Goal: Browse casually

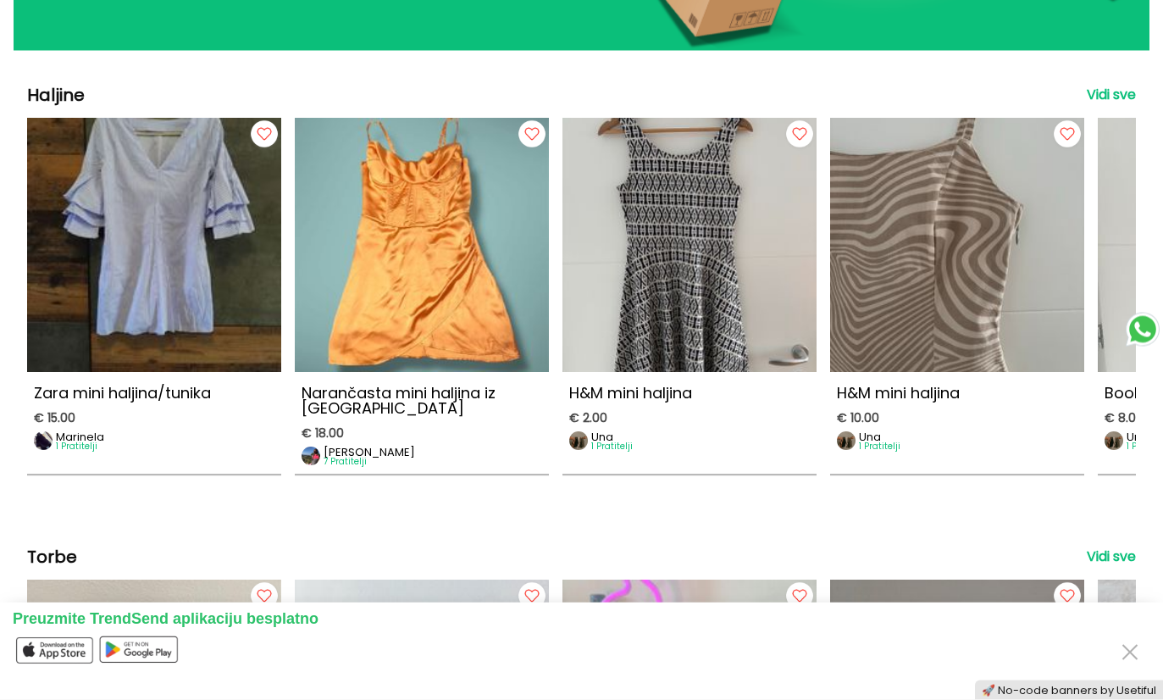
scroll to position [767, 0]
click at [96, 283] on img at bounding box center [154, 245] width 254 height 254
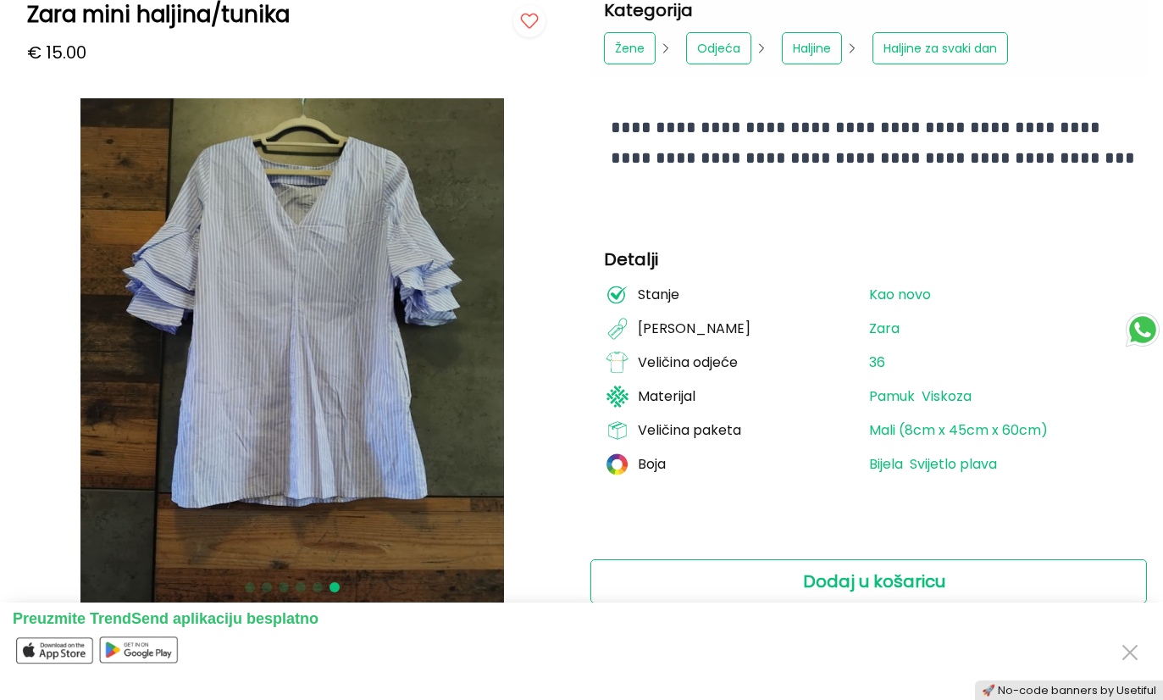
scroll to position [137, 0]
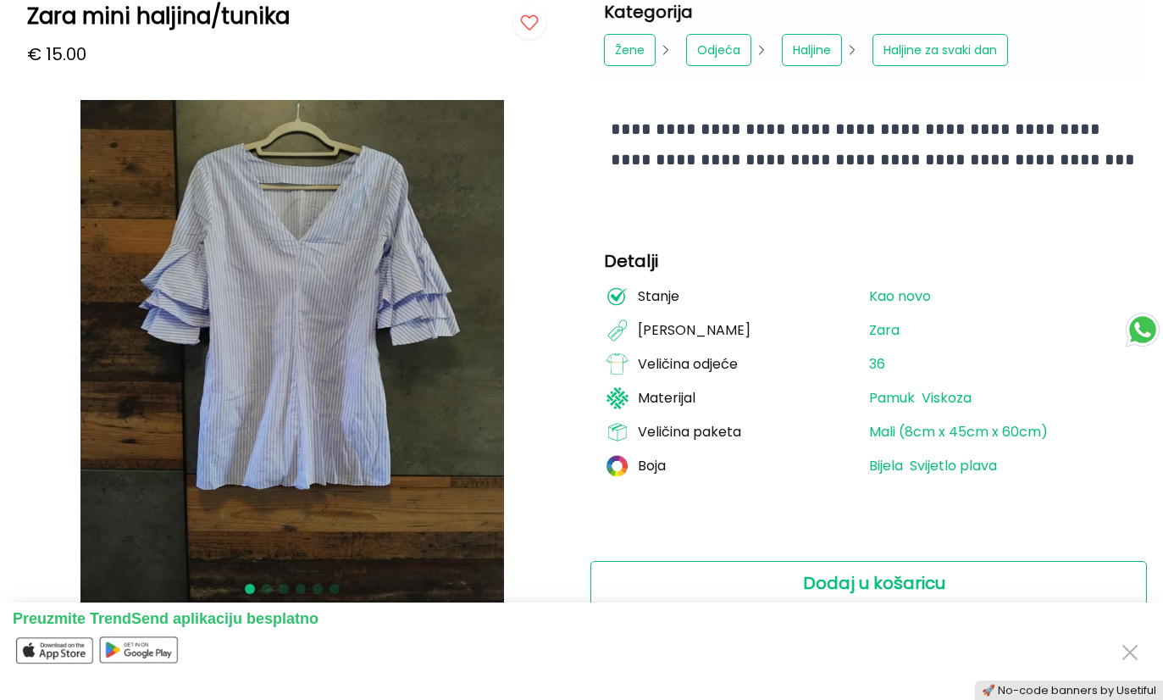
click at [1140, 640] on button "Close" at bounding box center [1129, 650] width 27 height 31
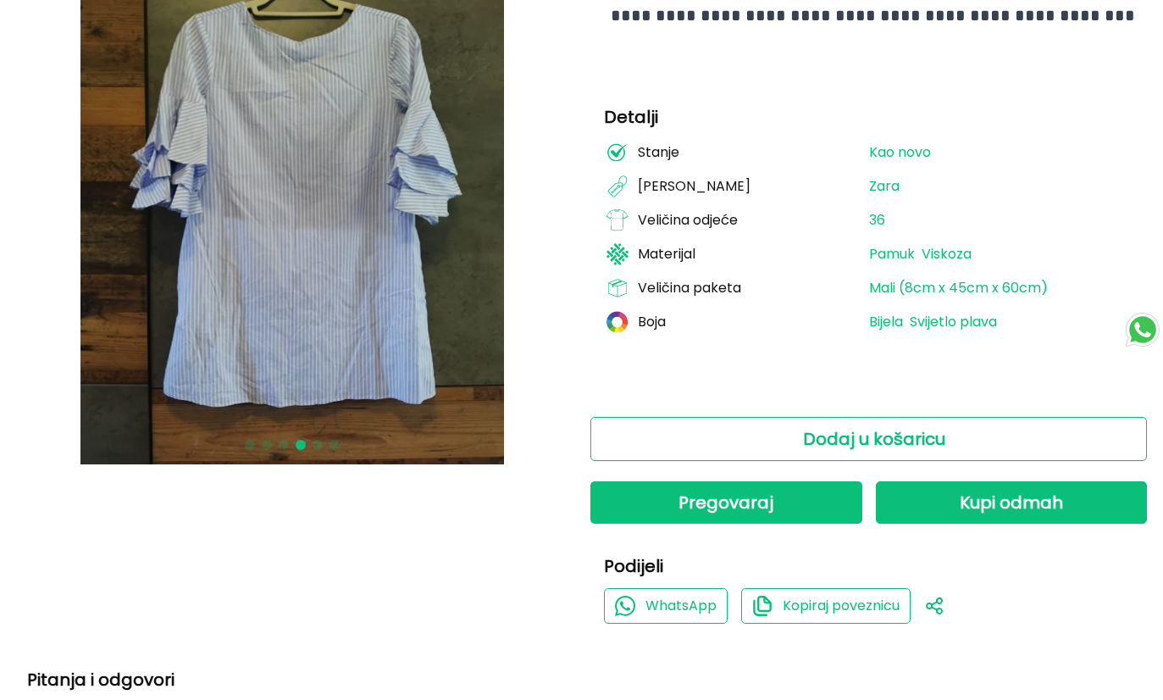
scroll to position [0, 0]
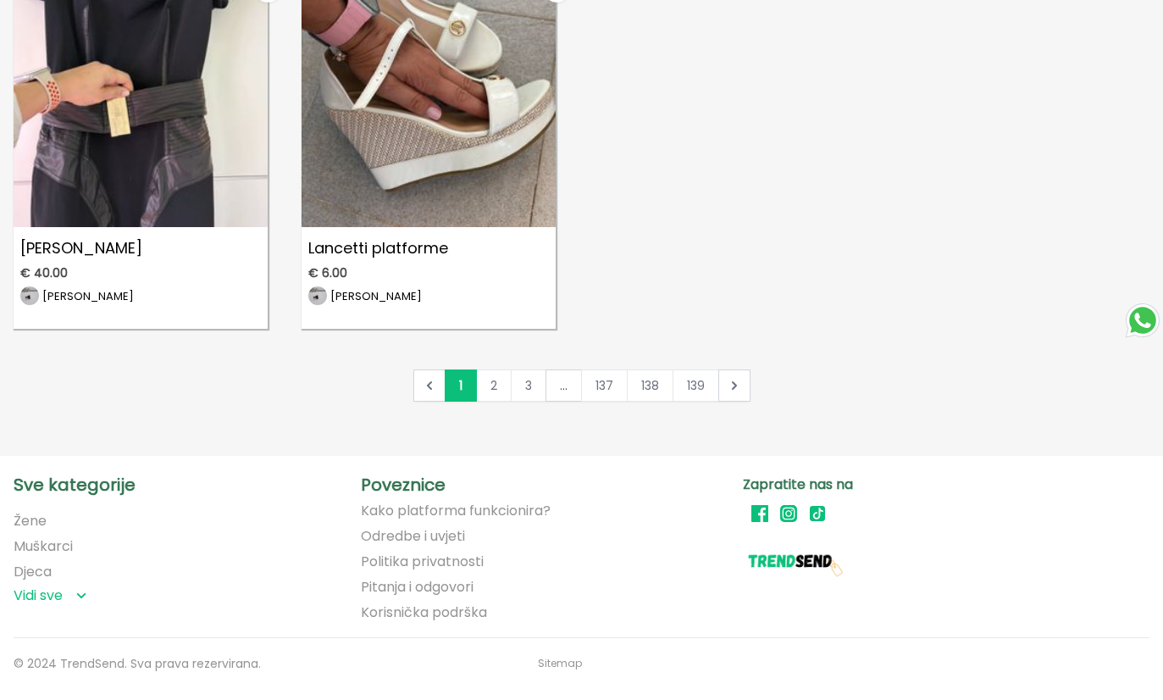
scroll to position [2874, 0]
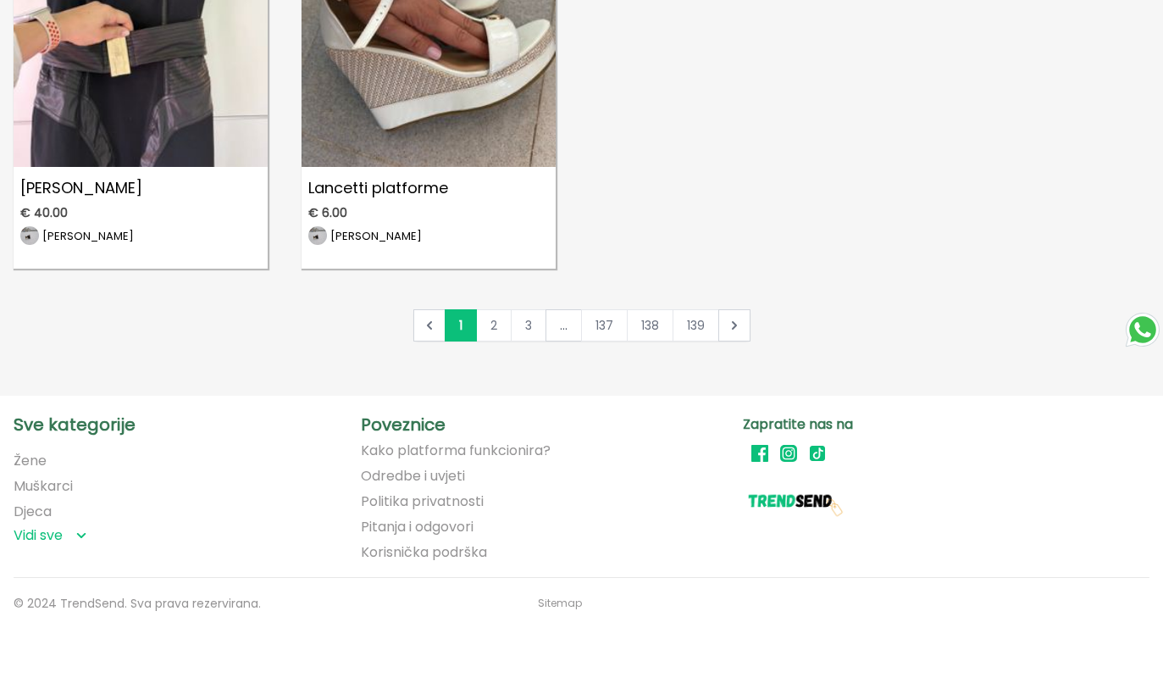
click at [694, 328] on link "139" at bounding box center [696, 325] width 47 height 32
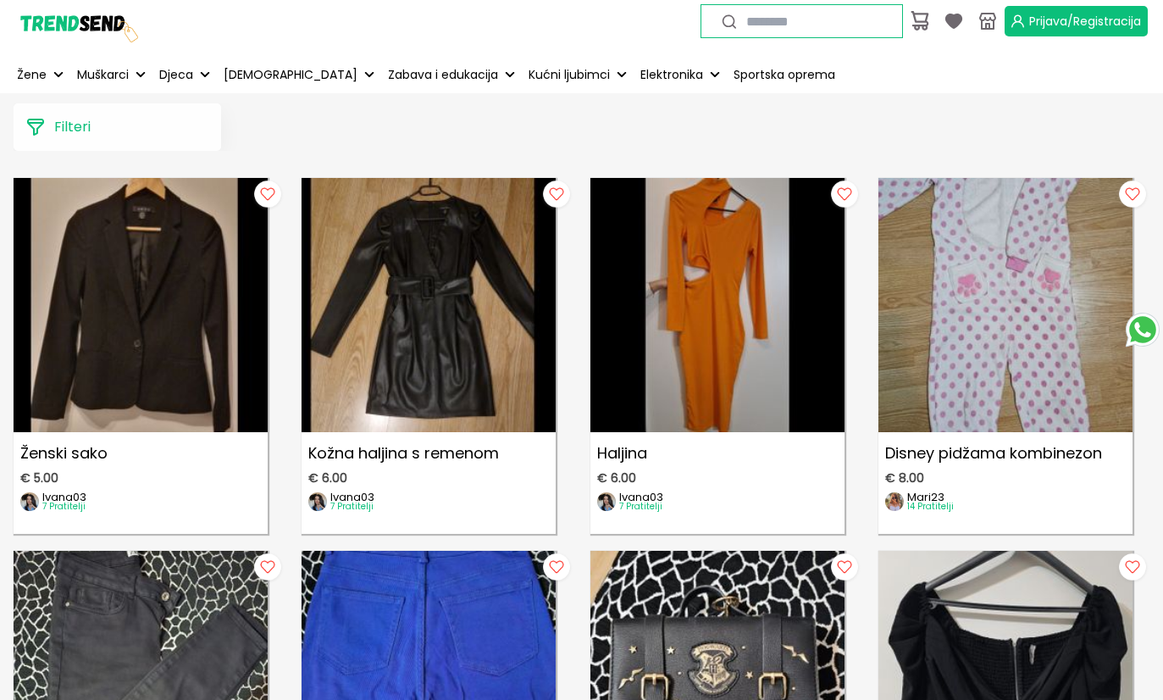
click at [78, 19] on img at bounding box center [77, 21] width 127 height 127
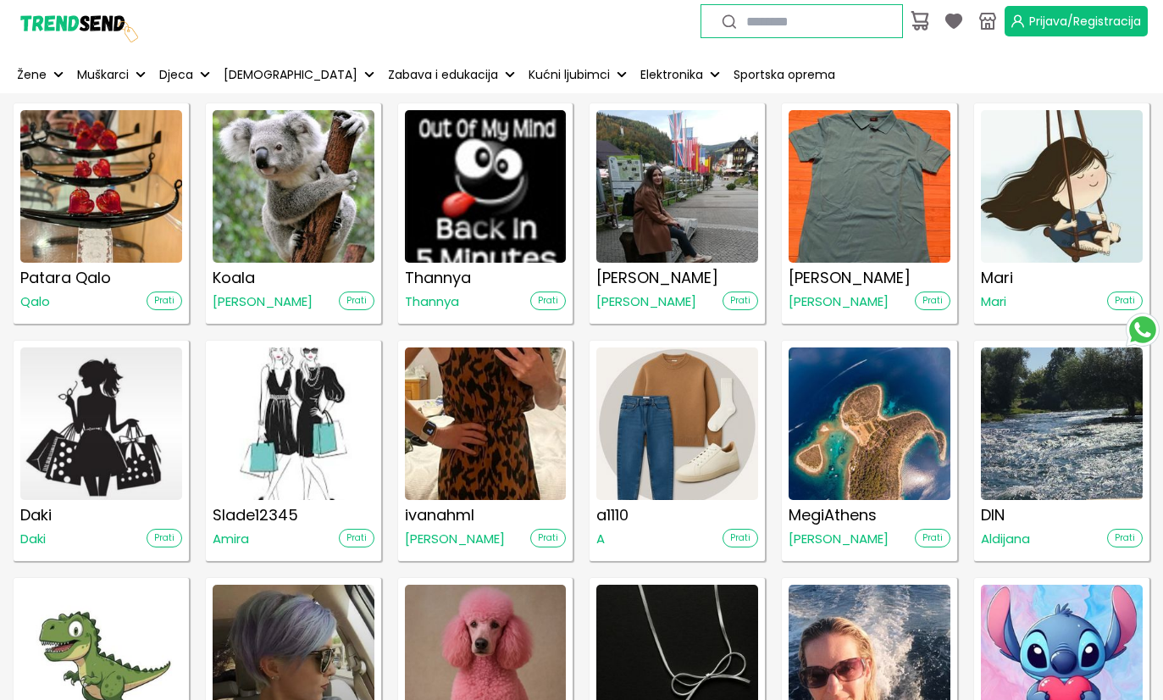
click at [545, 467] on img at bounding box center [486, 423] width 162 height 152
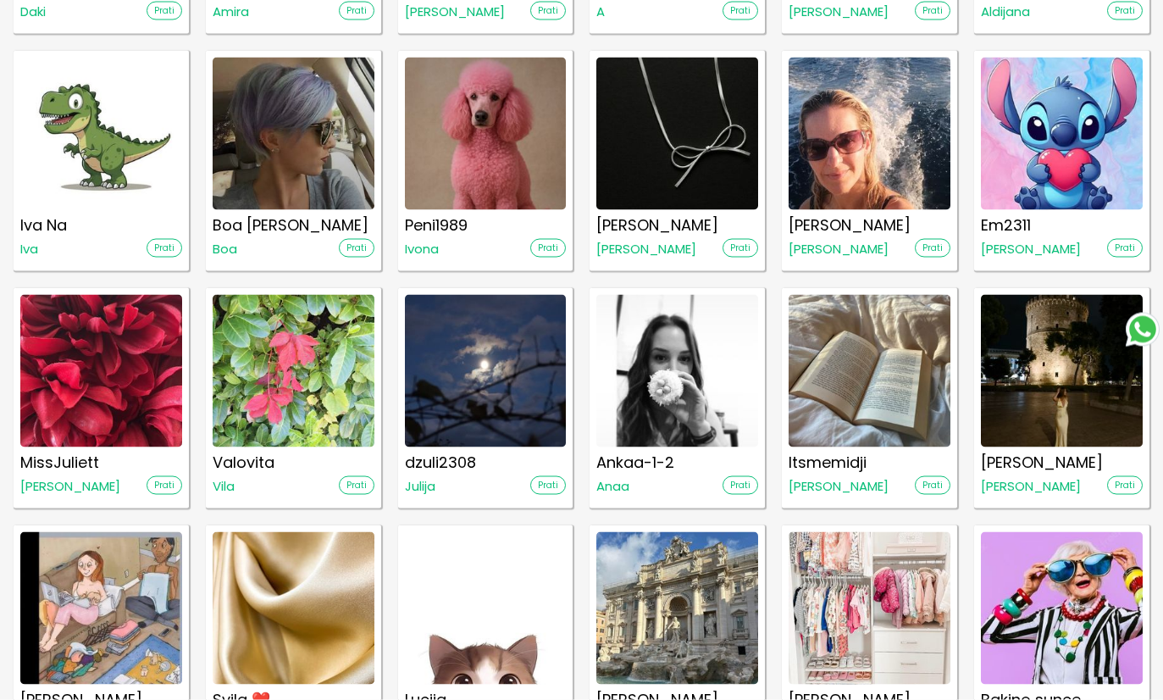
scroll to position [530, 0]
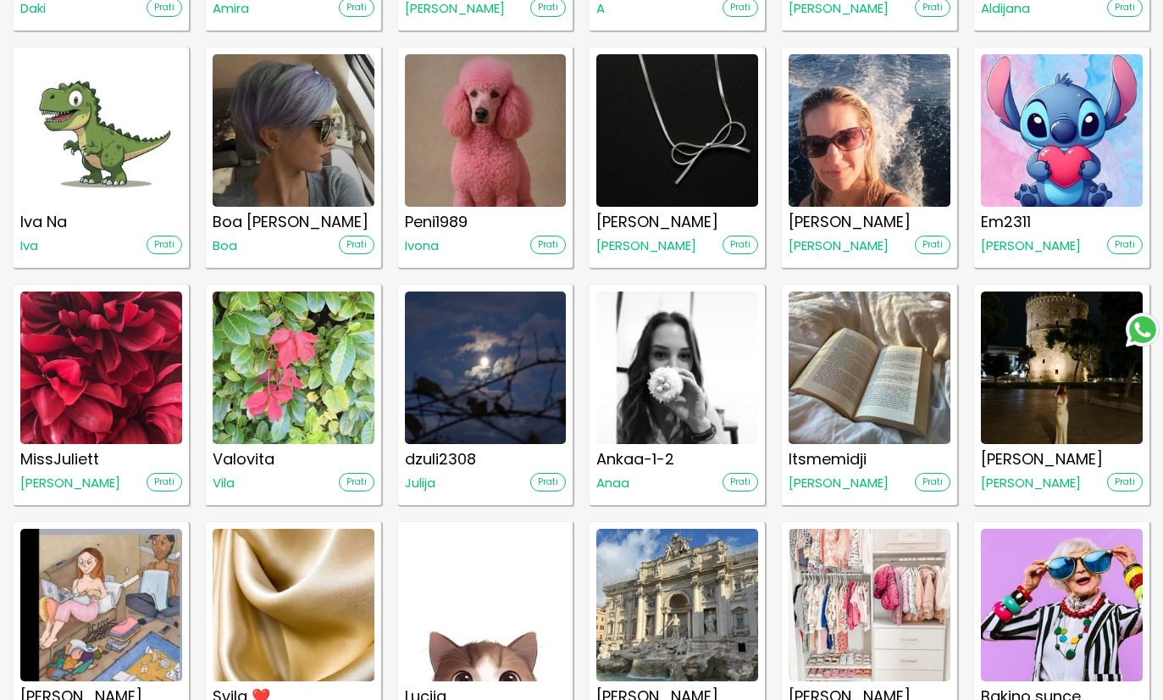
click at [263, 395] on img at bounding box center [294, 367] width 162 height 152
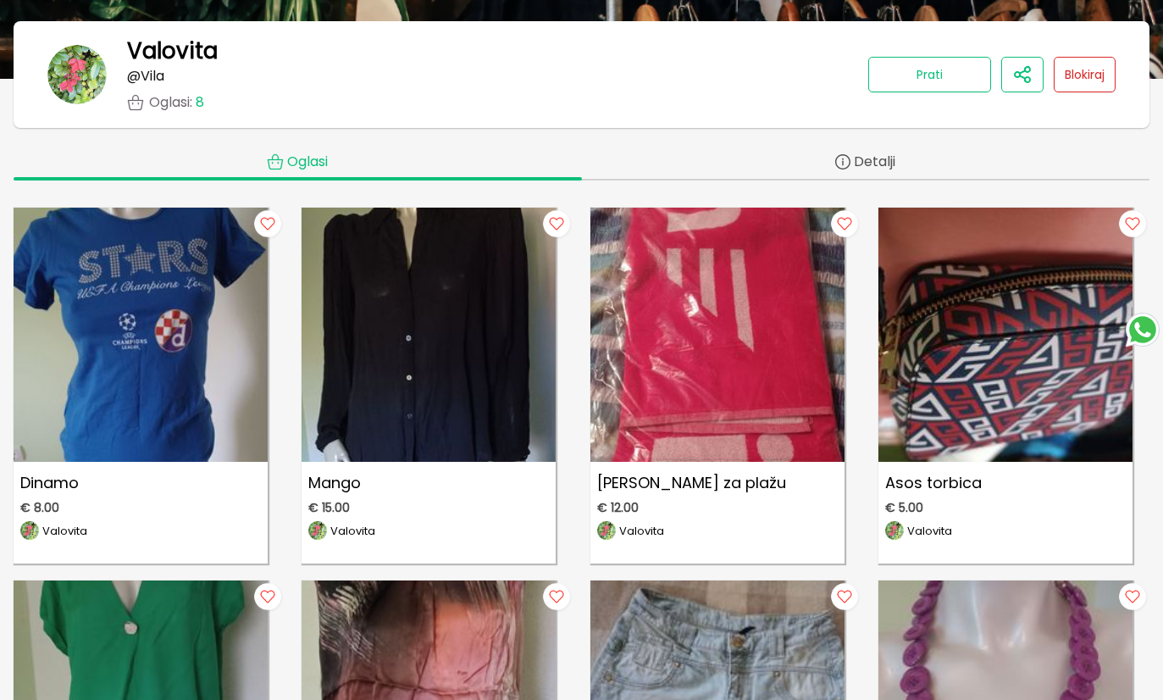
scroll to position [182, 0]
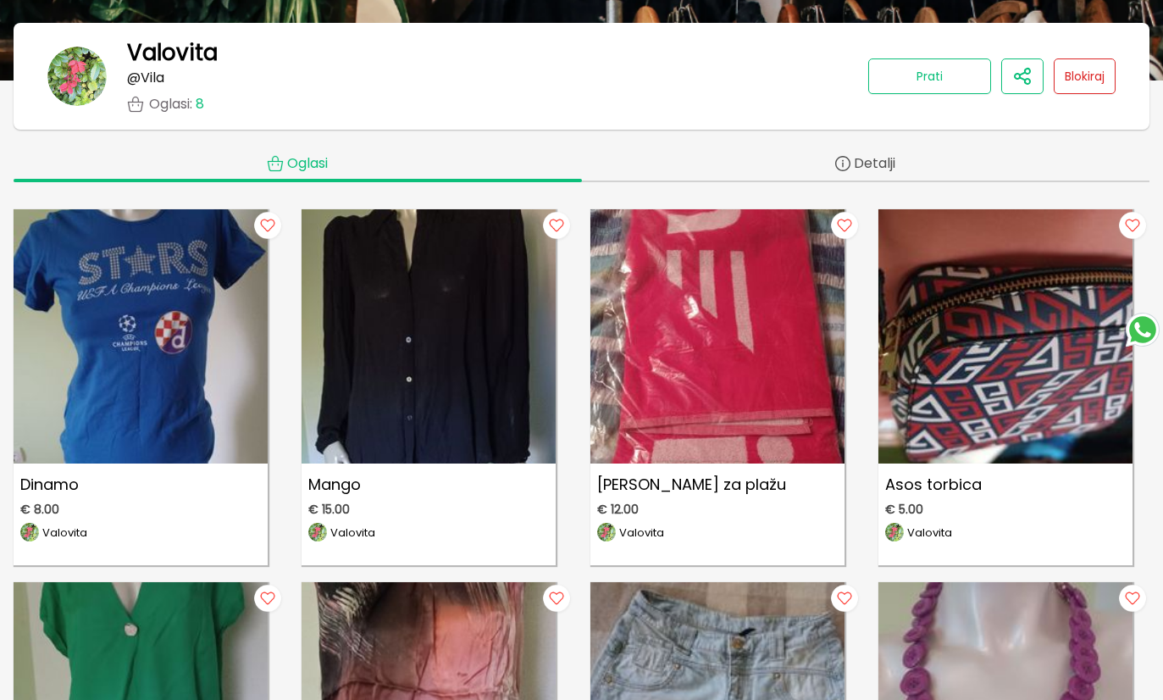
click at [913, 179] on h2 "Detalji" at bounding box center [866, 164] width 568 height 34
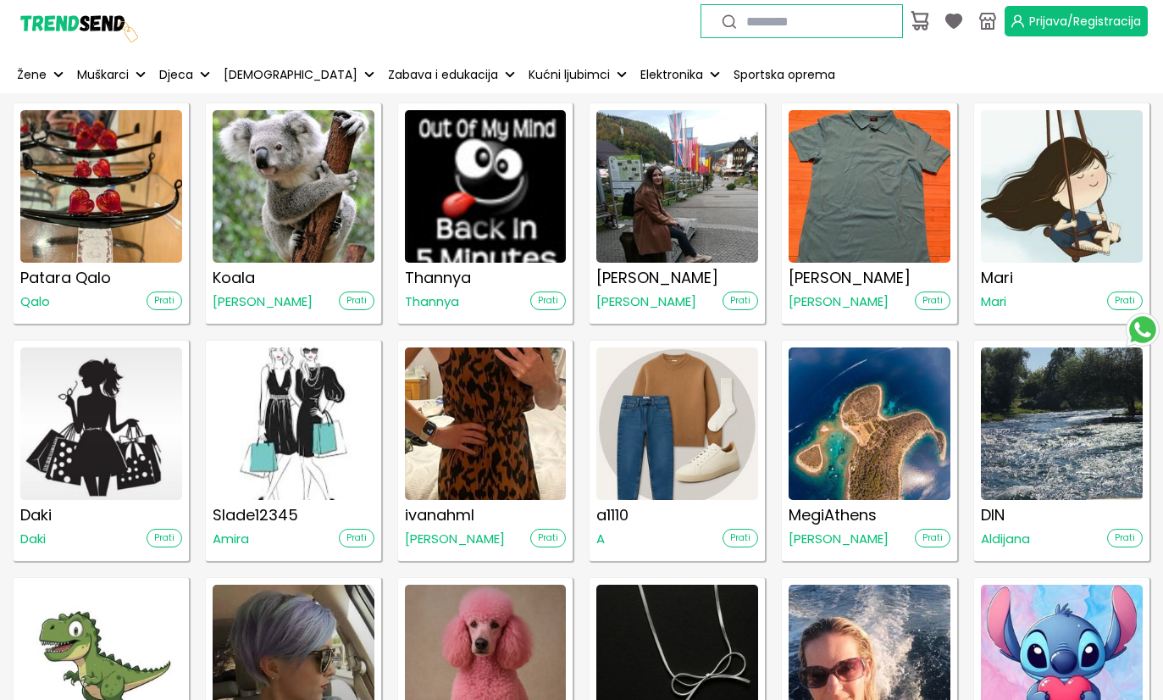
click at [62, 215] on img at bounding box center [101, 186] width 162 height 152
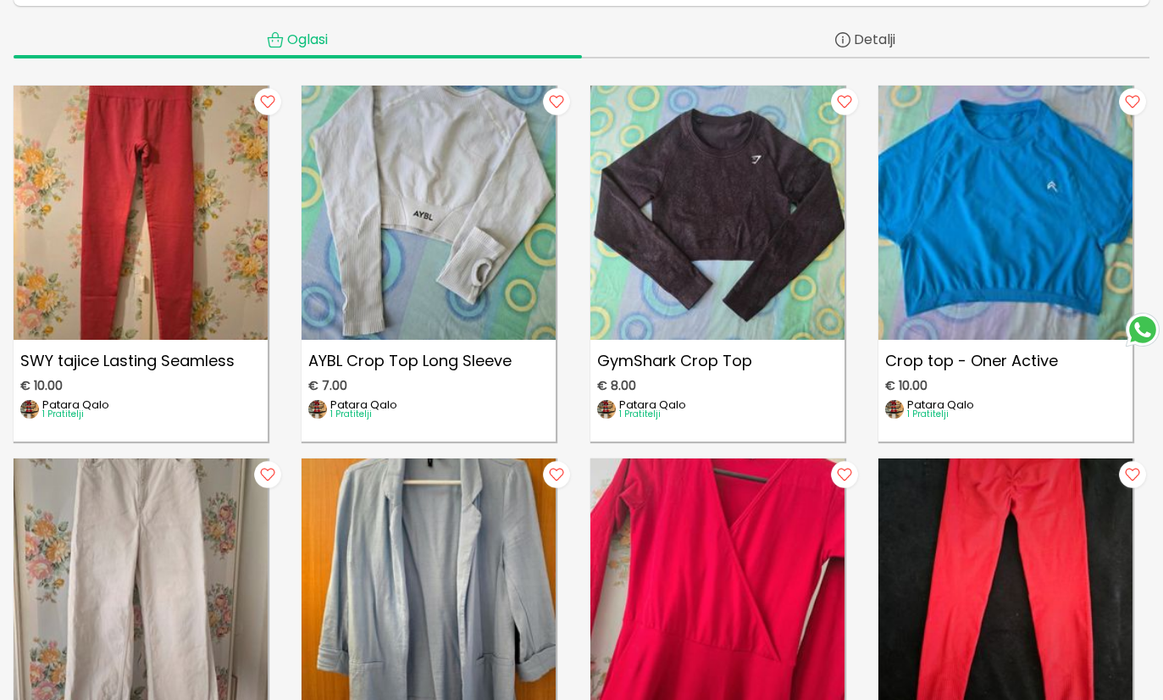
scroll to position [241, 0]
